Goal: Transaction & Acquisition: Book appointment/travel/reservation

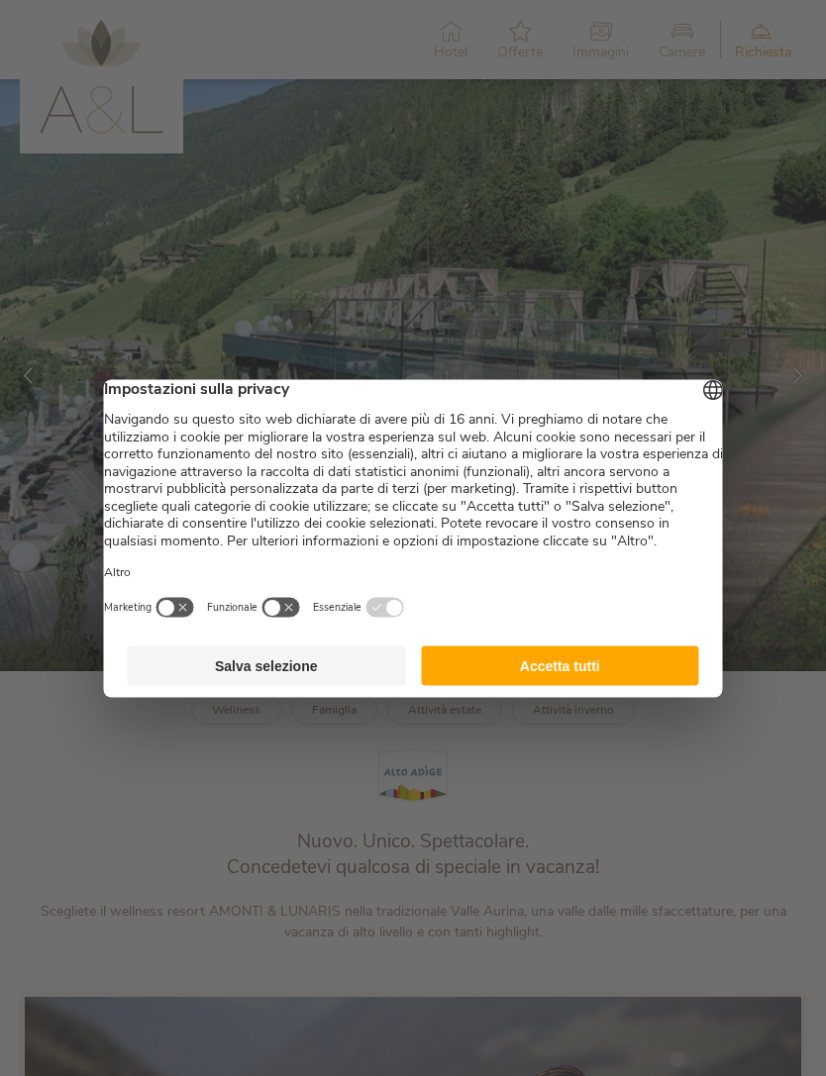
click at [619, 679] on button "Accetta tutti" at bounding box center [560, 666] width 278 height 40
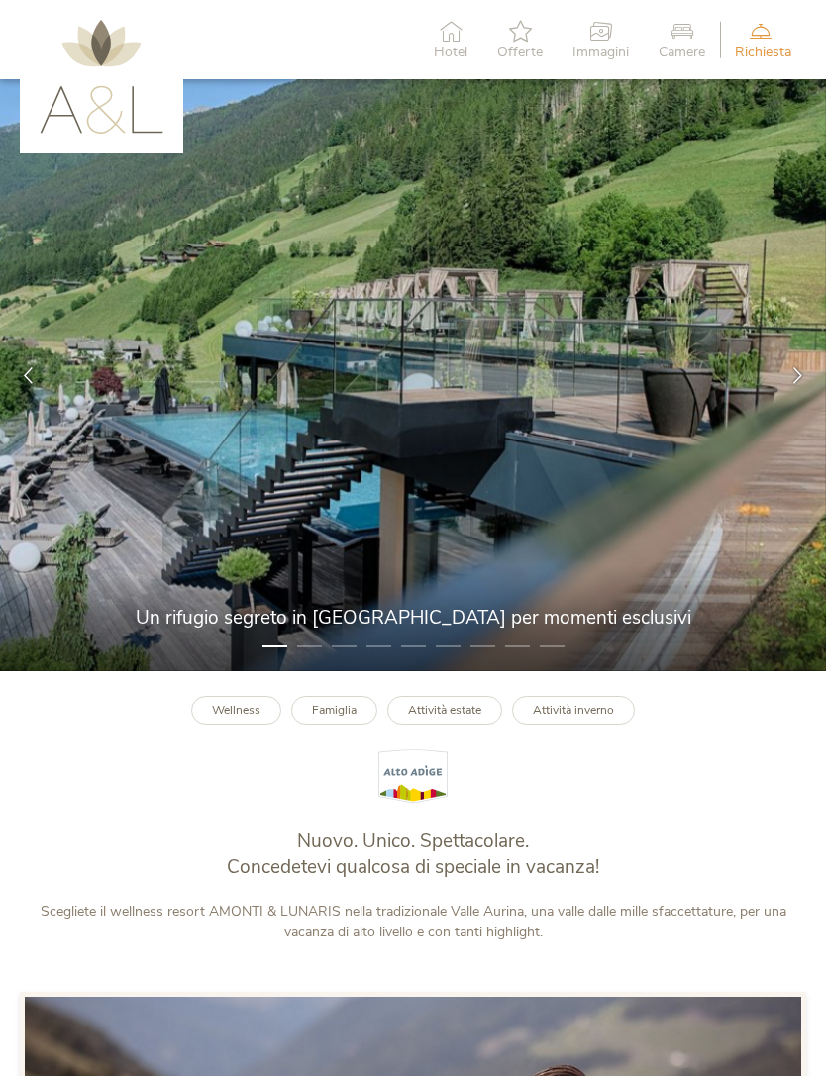
click at [441, 46] on span "Hotel" at bounding box center [451, 53] width 34 height 14
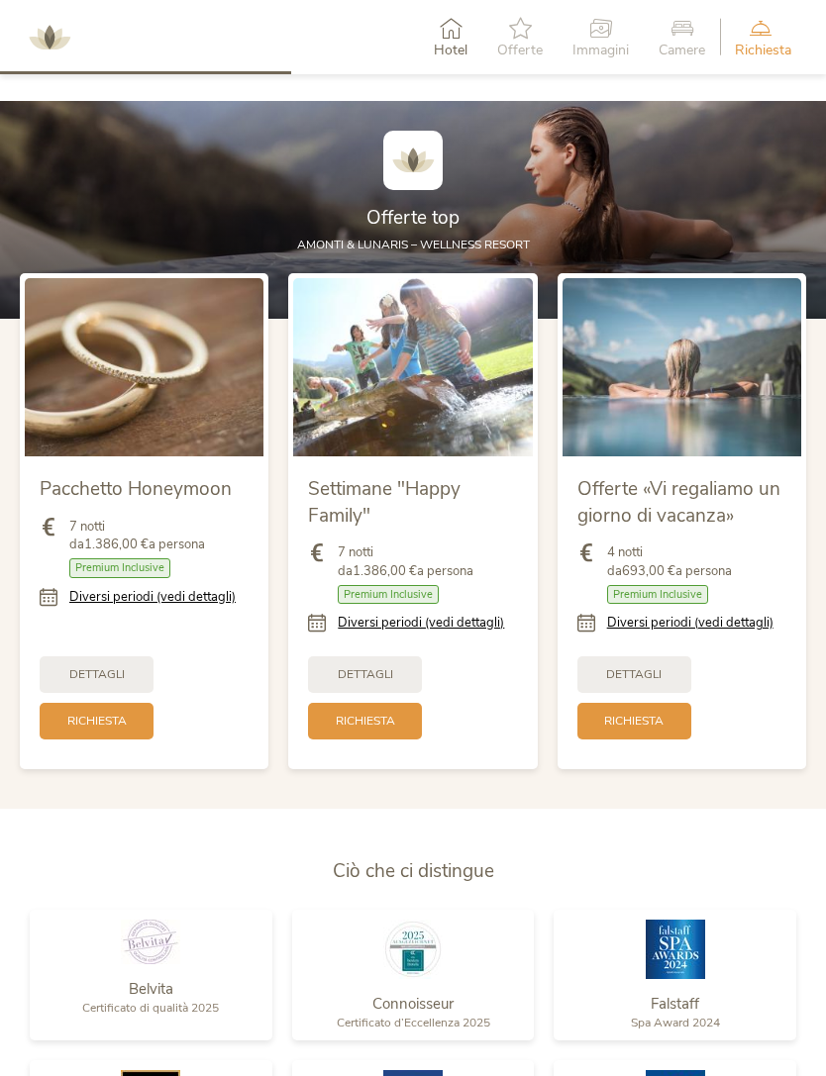
scroll to position [1798, 0]
click at [529, 32] on icon at bounding box center [520, 28] width 46 height 22
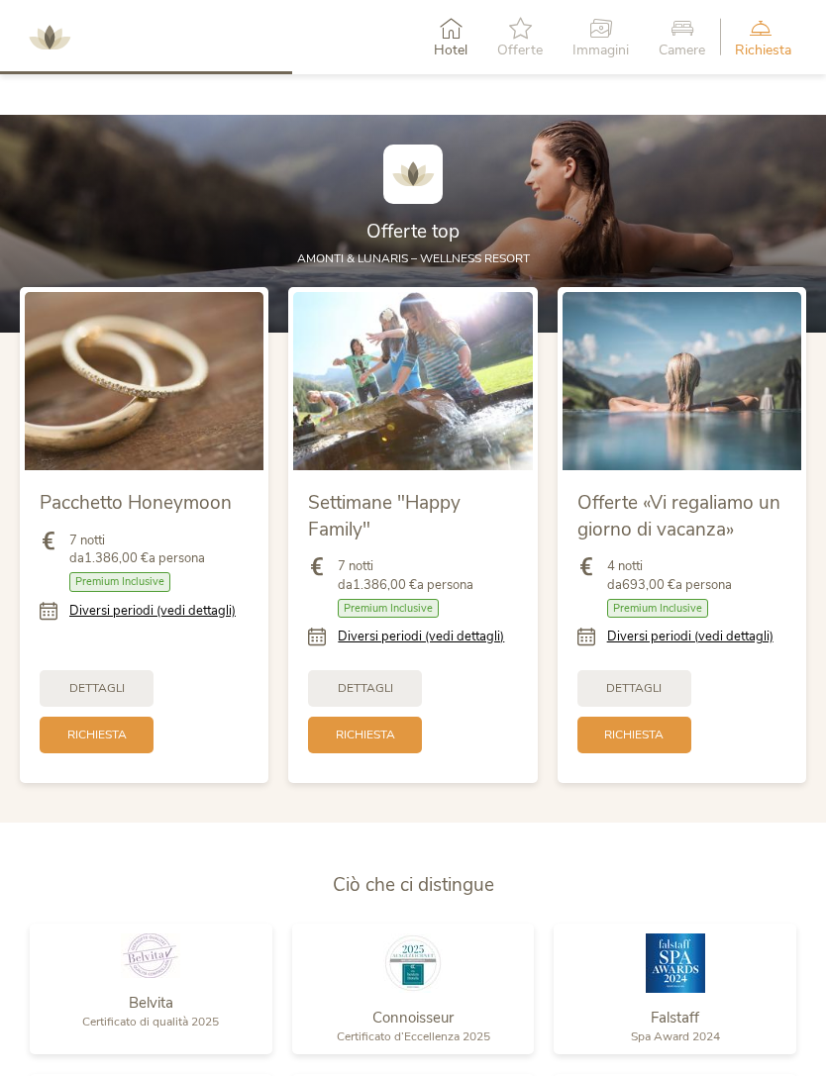
scroll to position [1780, 0]
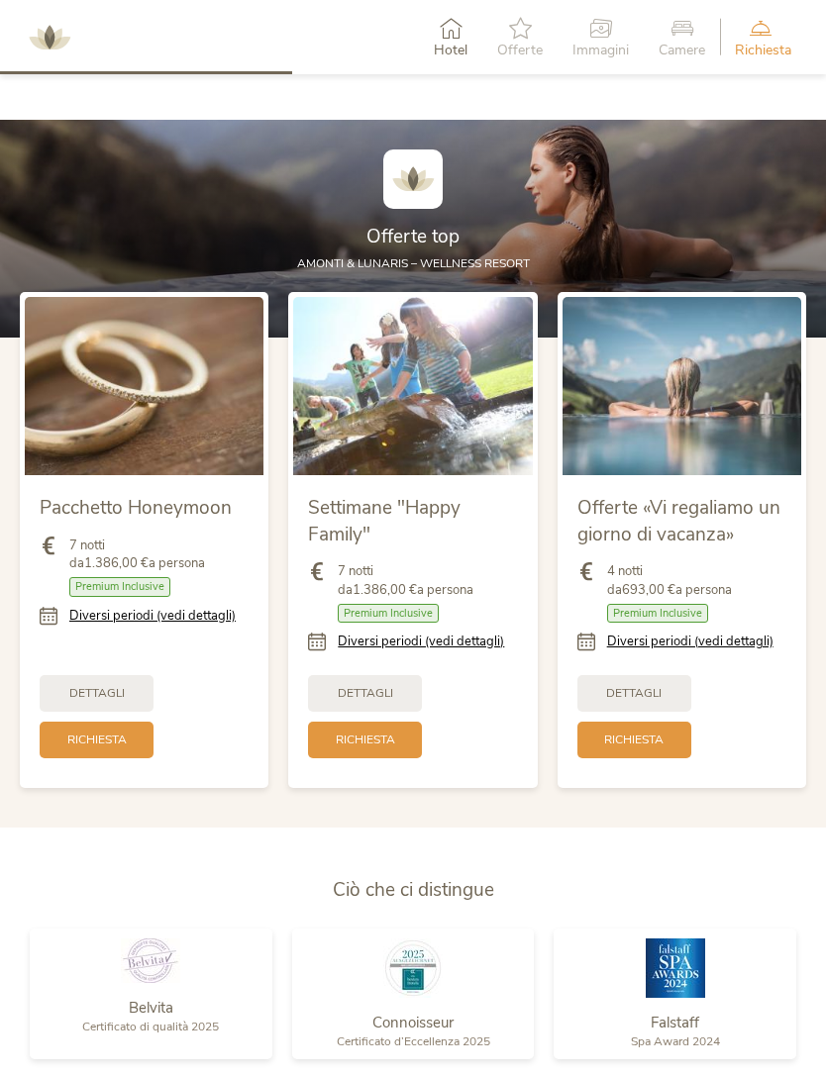
click at [656, 702] on span "Dettagli" at bounding box center [633, 693] width 55 height 17
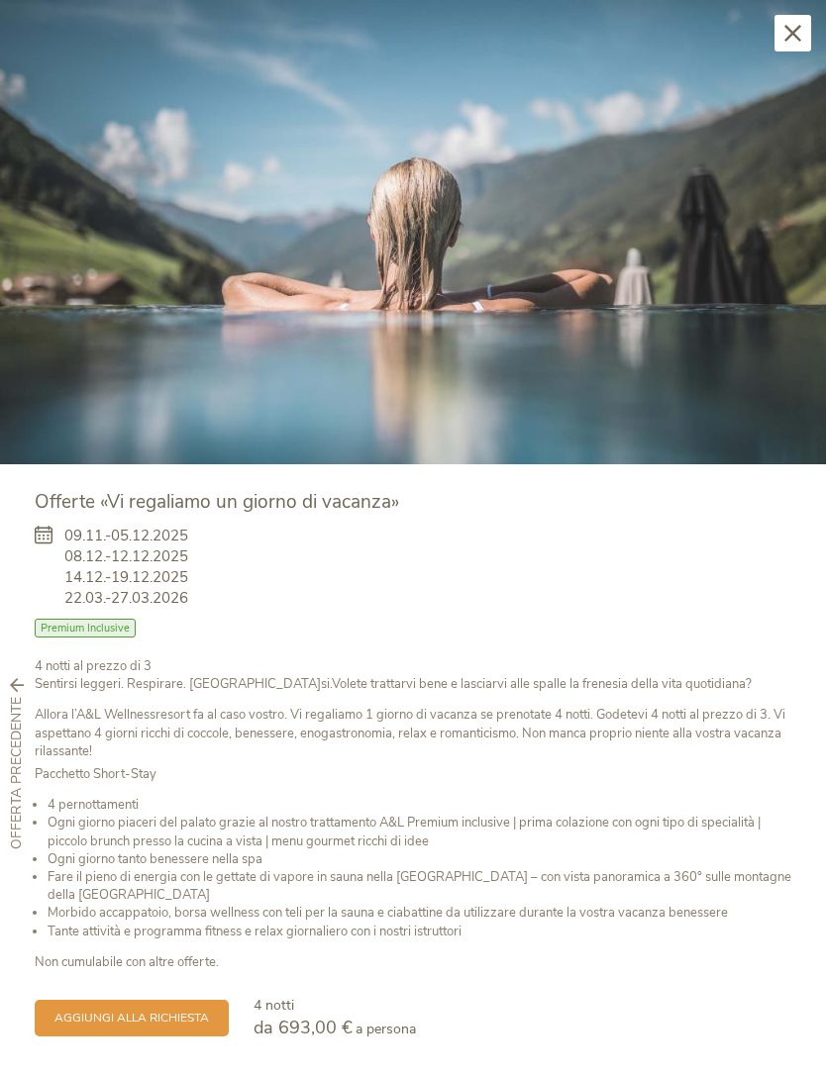
click at [805, 44] on div "Chiudi" at bounding box center [792, 33] width 37 height 37
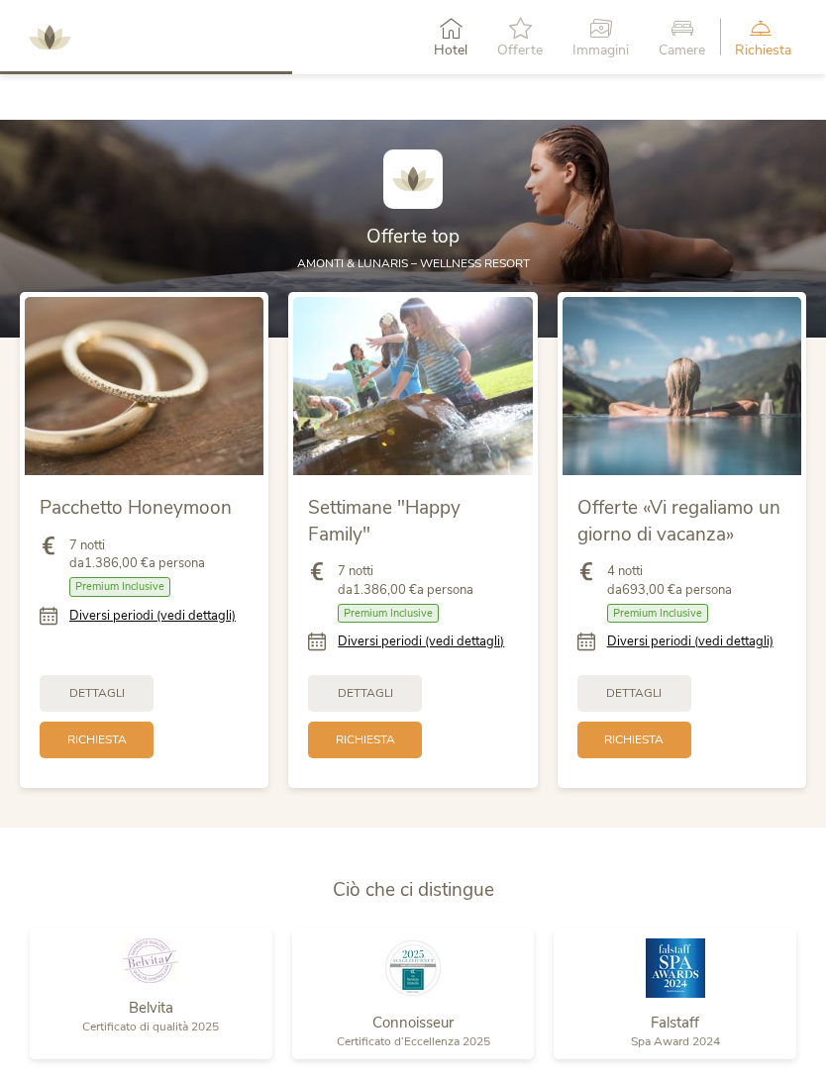
click at [688, 44] on span "Camere" at bounding box center [681, 51] width 47 height 14
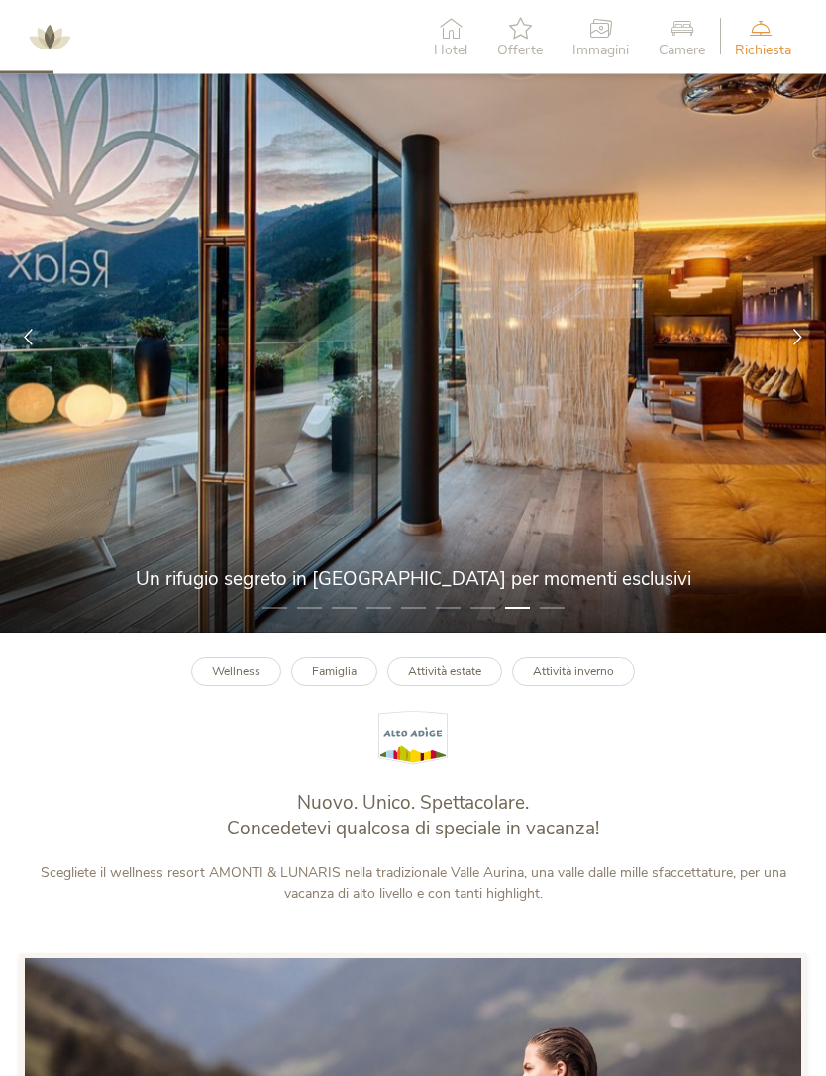
scroll to position [0, 0]
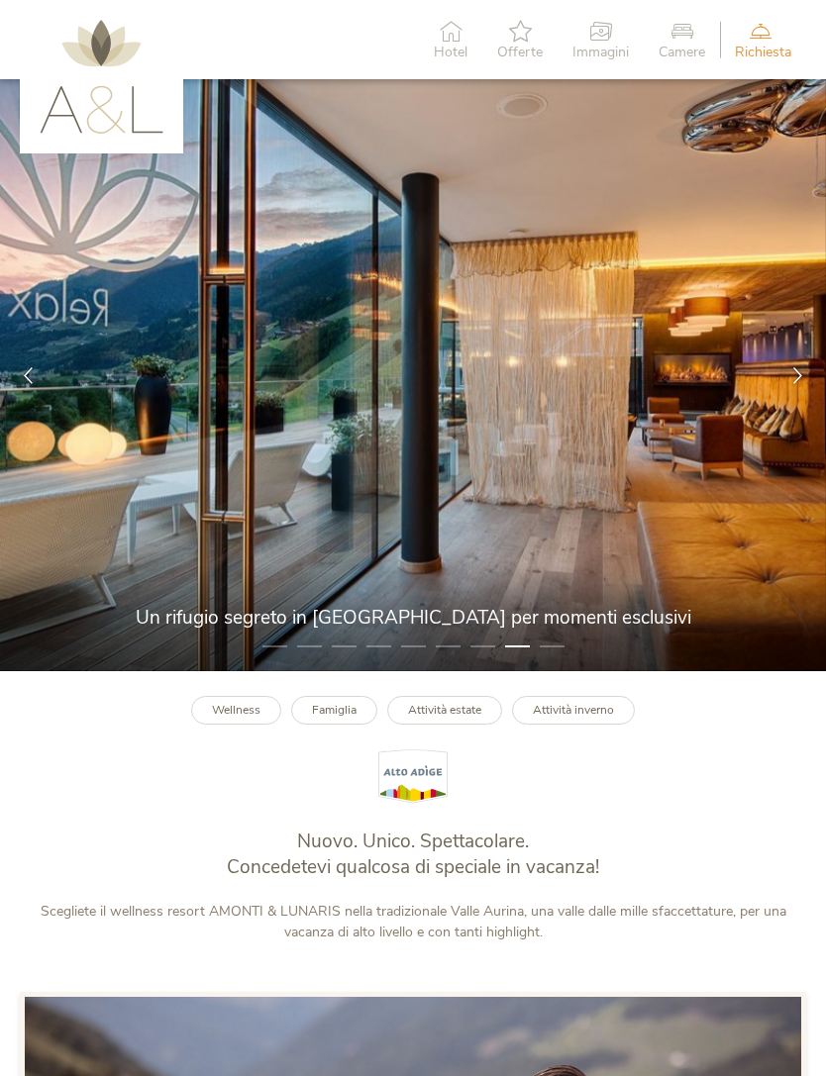
click at [95, 37] on img at bounding box center [102, 77] width 124 height 114
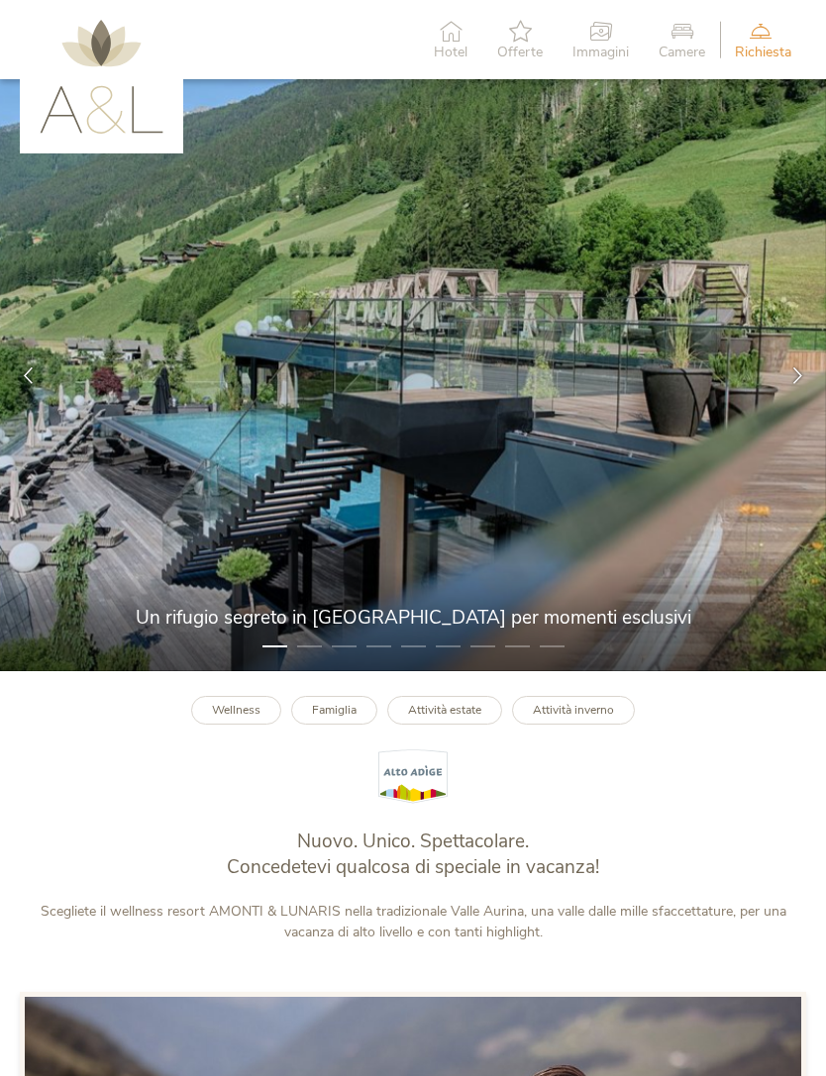
click at [778, 519] on img at bounding box center [413, 375] width 826 height 592
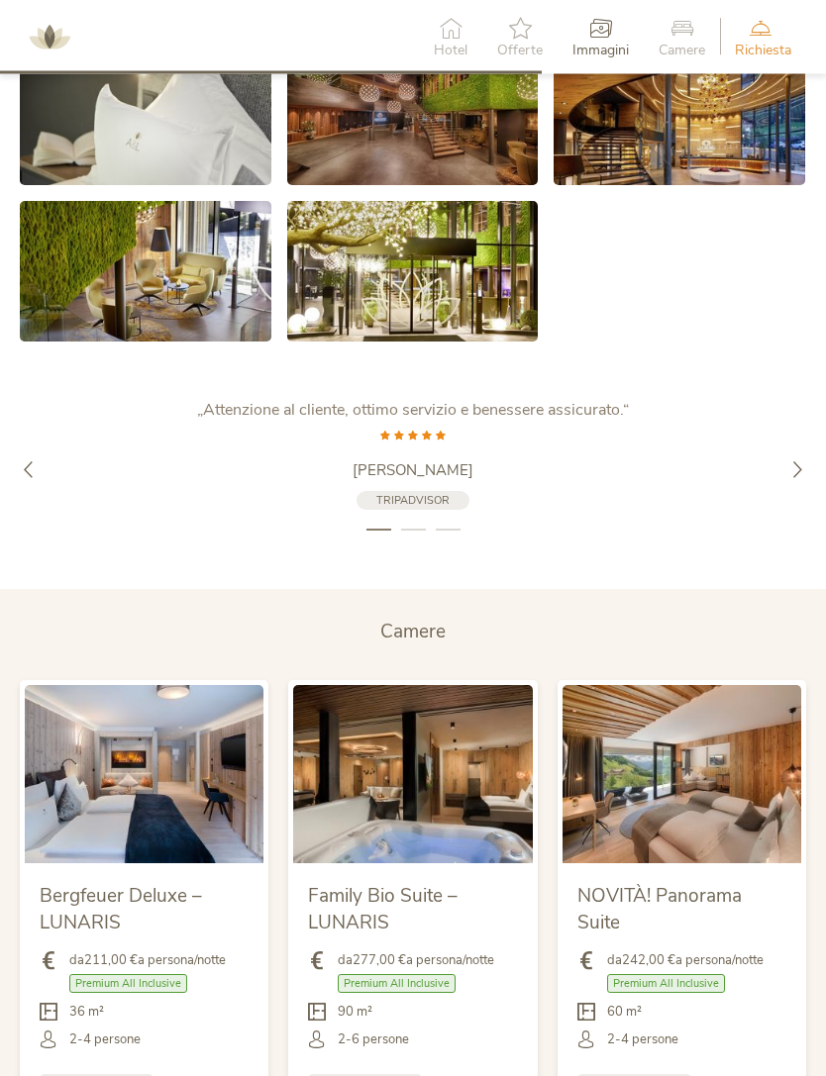
scroll to position [3424, 0]
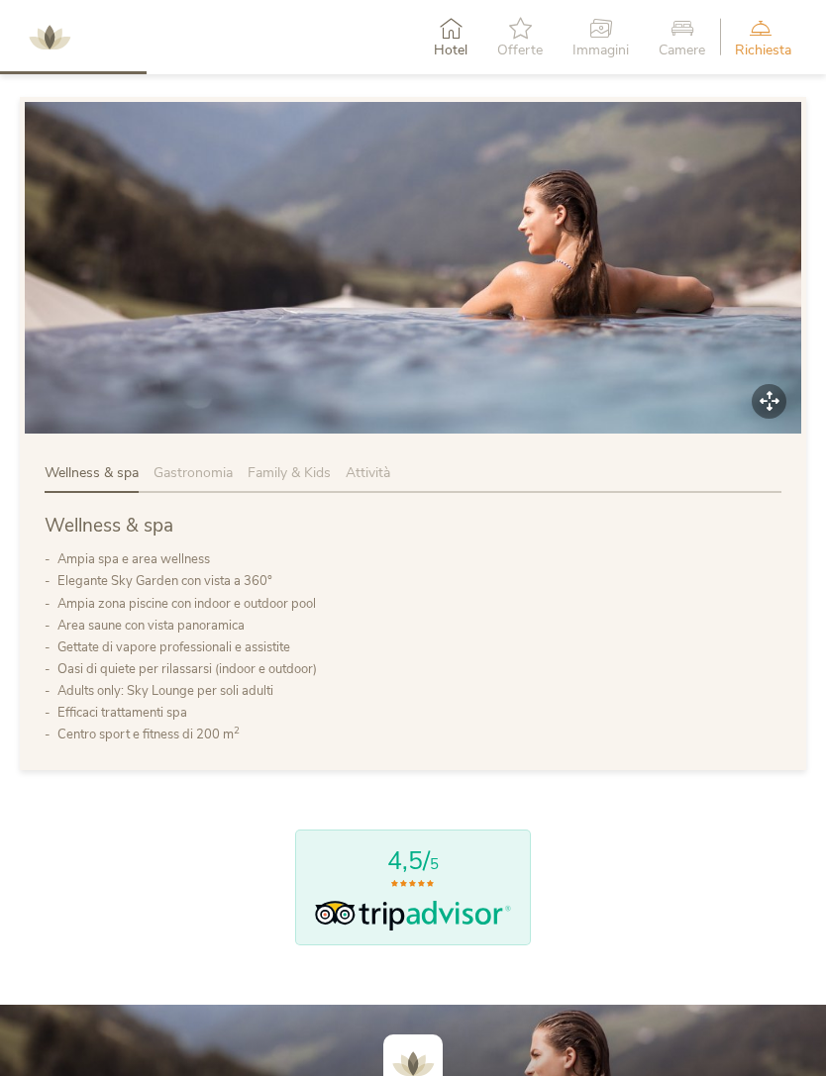
click at [678, 39] on div "Camere" at bounding box center [682, 37] width 76 height 60
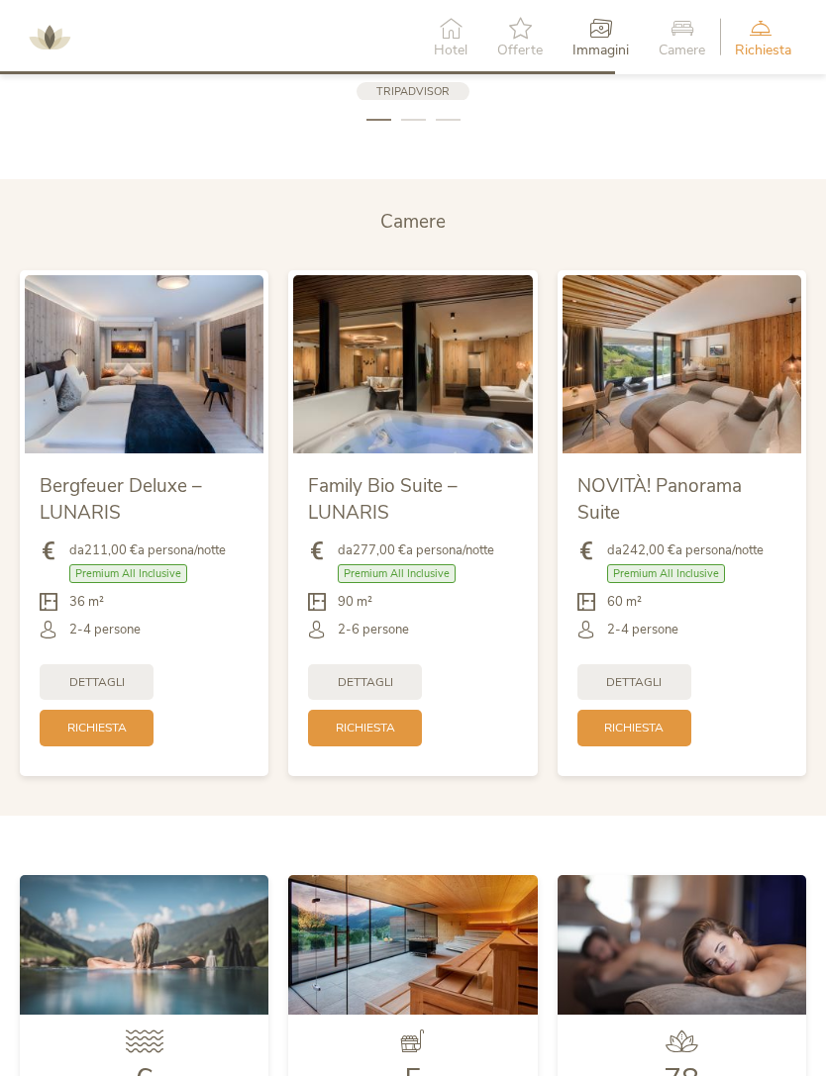
scroll to position [3775, 0]
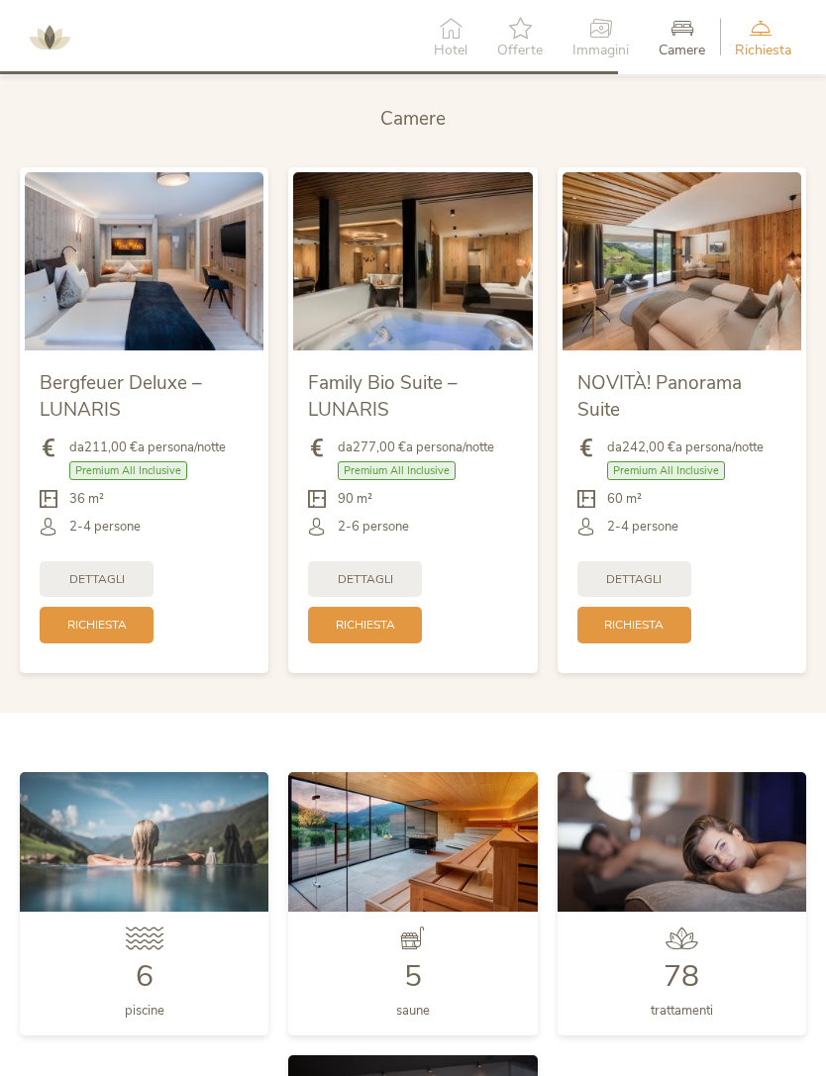
click at [756, 25] on icon at bounding box center [760, 28] width 51 height 22
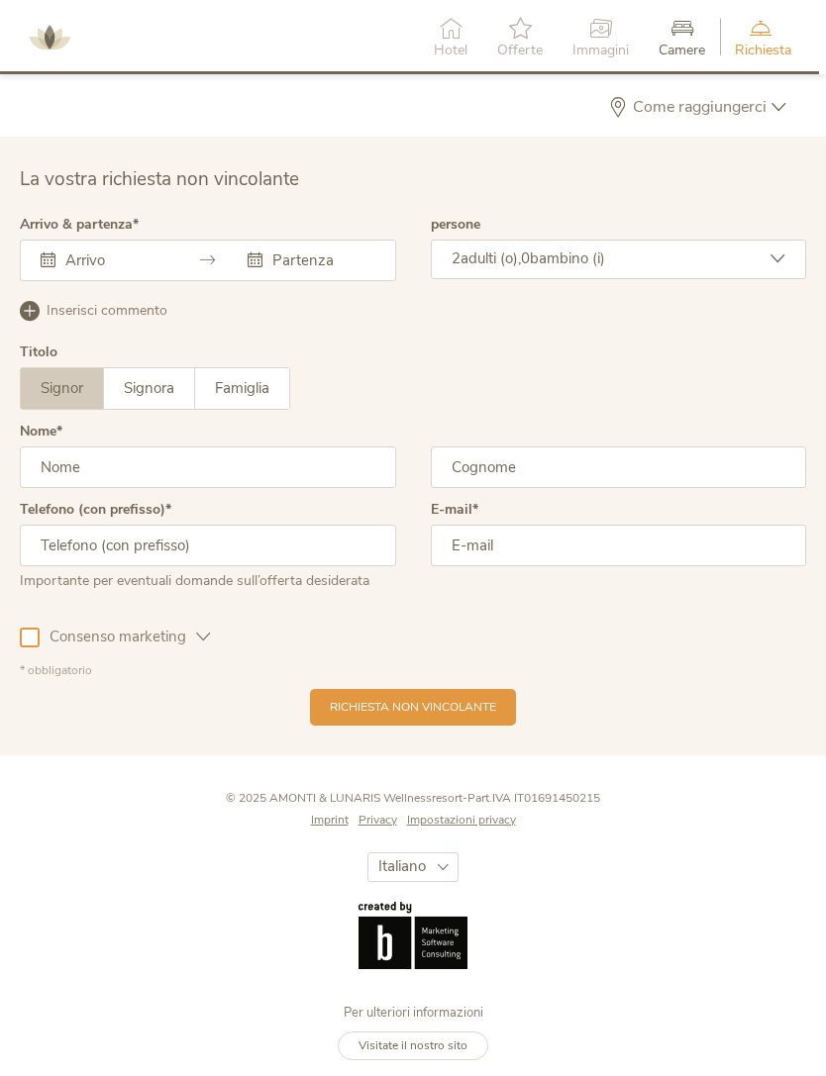
scroll to position [5096, 0]
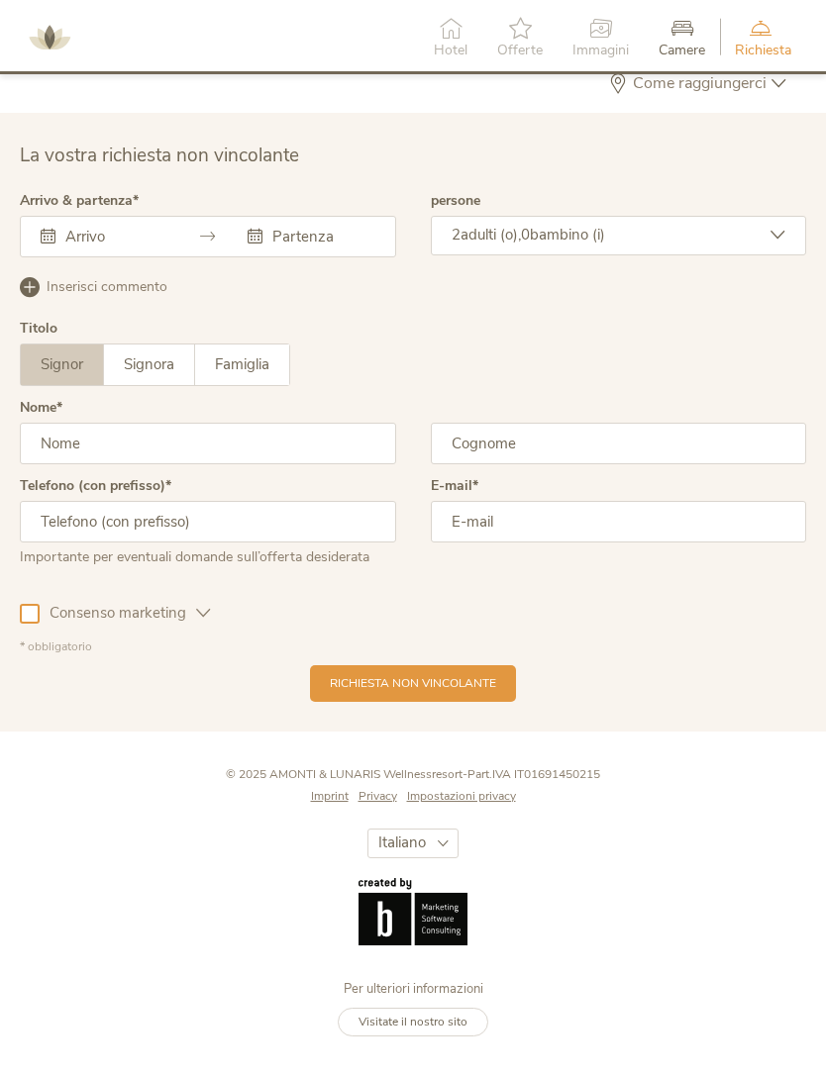
click at [683, 25] on icon at bounding box center [681, 28] width 47 height 22
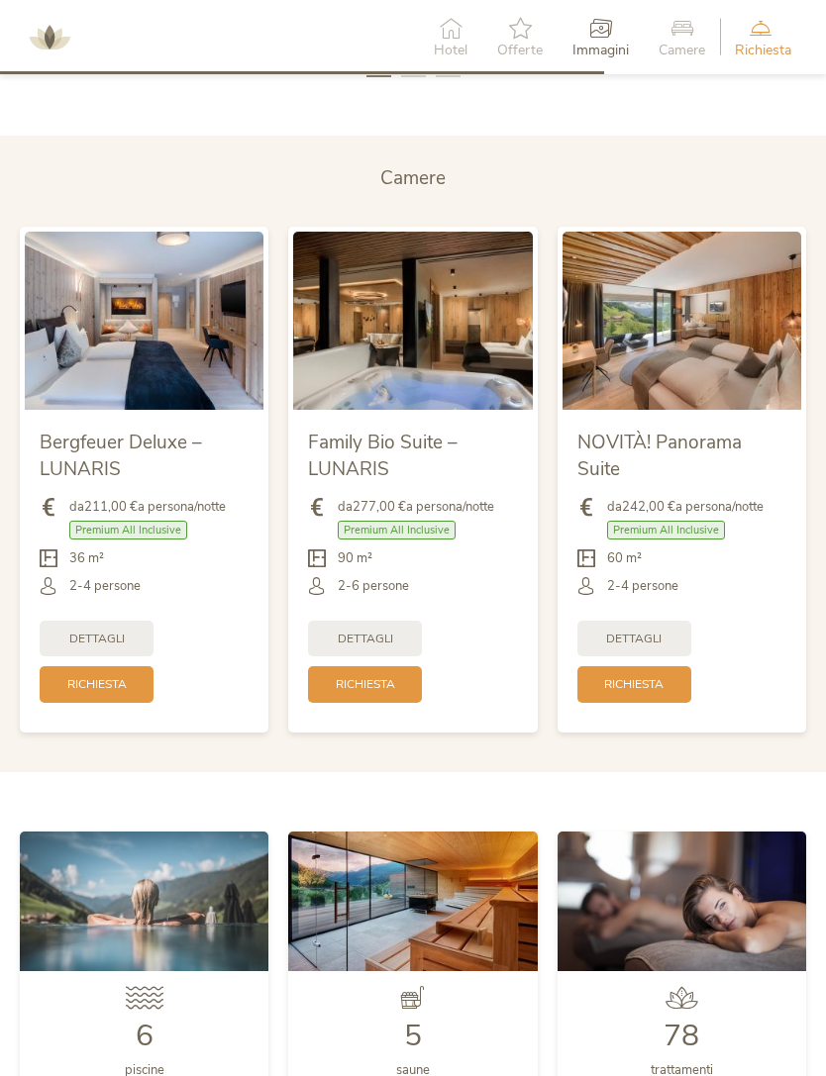
scroll to position [3656, 0]
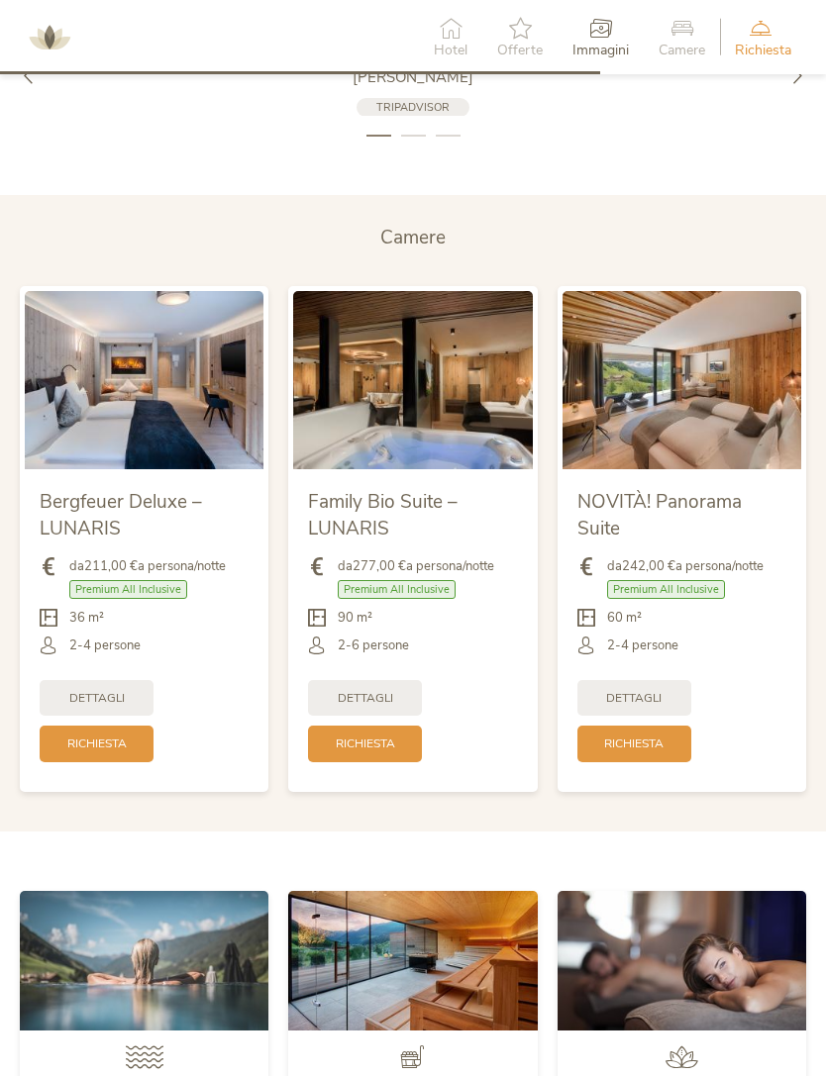
click at [640, 707] on span "Dettagli" at bounding box center [633, 698] width 55 height 17
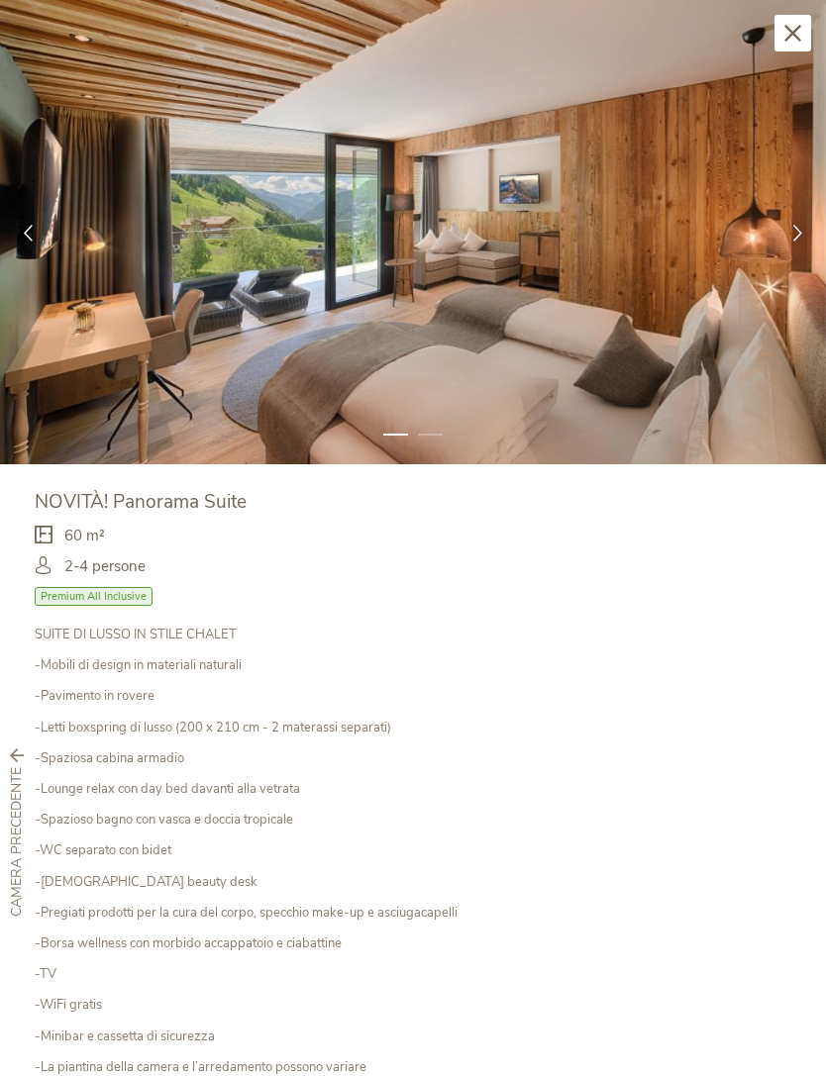
scroll to position [0, 0]
